Goal: Check status

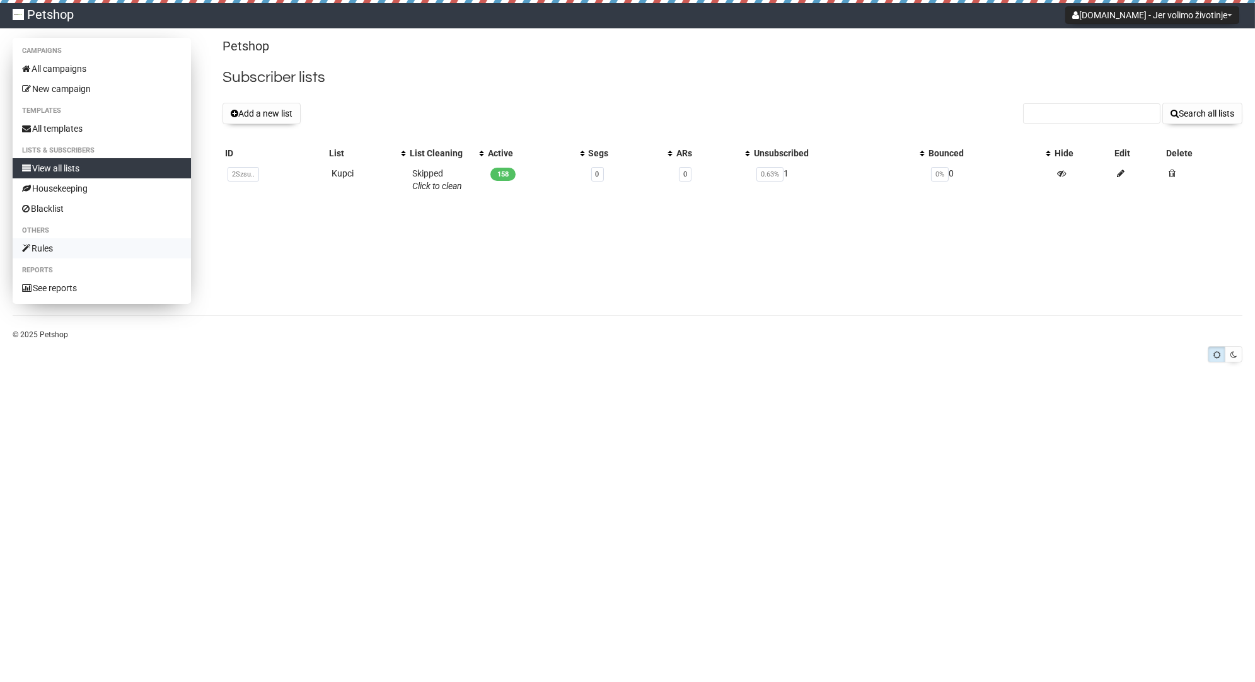
click at [45, 249] on link "Rules" at bounding box center [102, 248] width 178 height 20
click at [504, 175] on span "158" at bounding box center [502, 174] width 25 height 13
click at [345, 175] on link "Kupci" at bounding box center [343, 173] width 22 height 10
